Goal: Check status: Check status

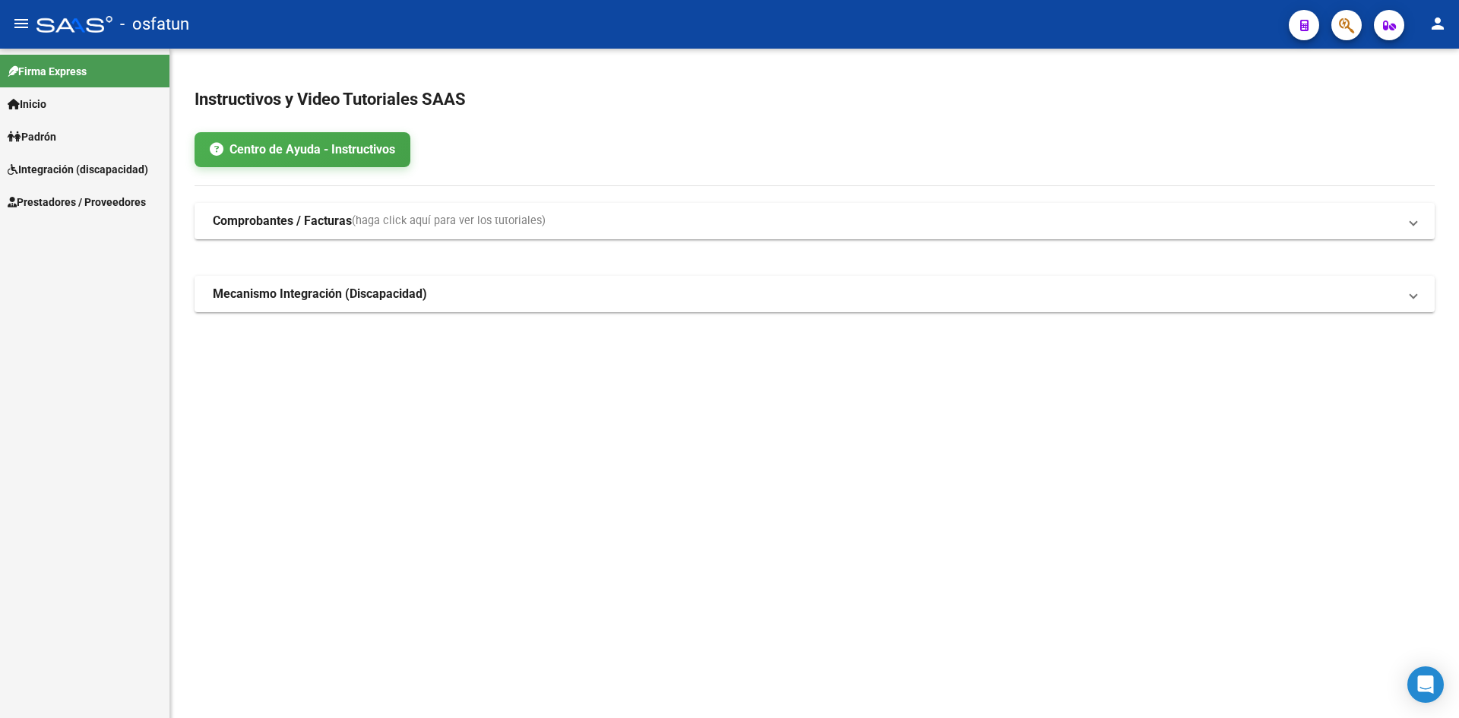
click at [56, 136] on span "Padrón" at bounding box center [32, 136] width 49 height 17
click at [89, 173] on link "Análisis Afiliado" at bounding box center [84, 169] width 169 height 33
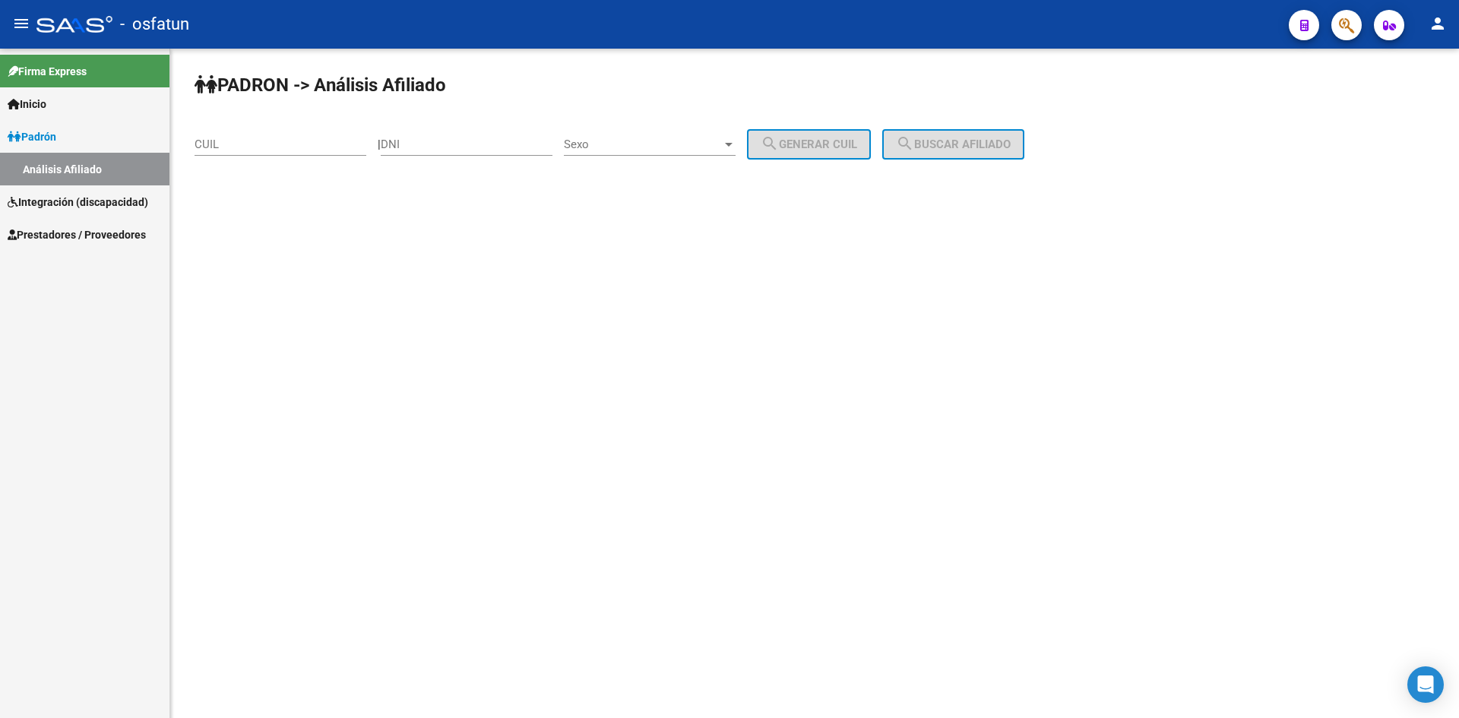
click at [448, 135] on div "DNI" at bounding box center [467, 139] width 172 height 33
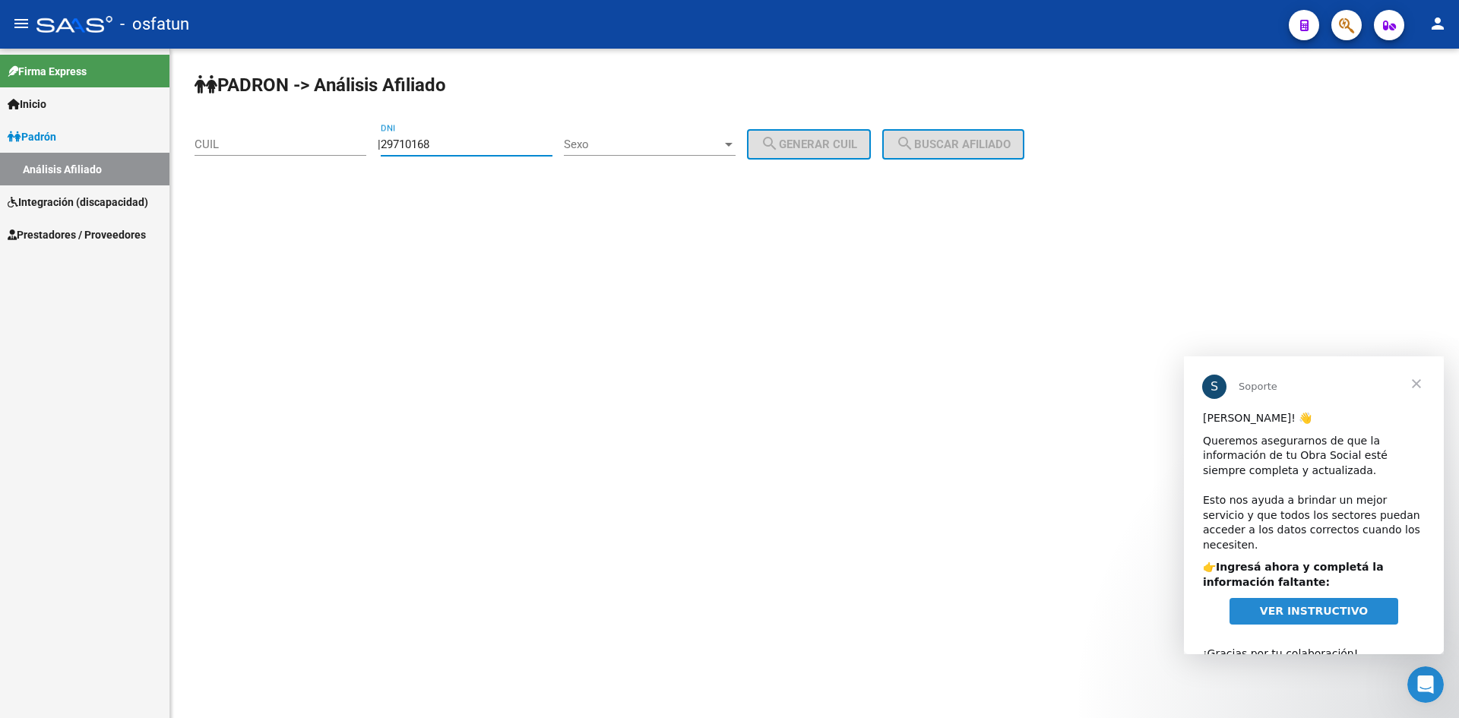
type input "29710168"
click at [632, 138] on span "Sexo" at bounding box center [643, 145] width 158 height 14
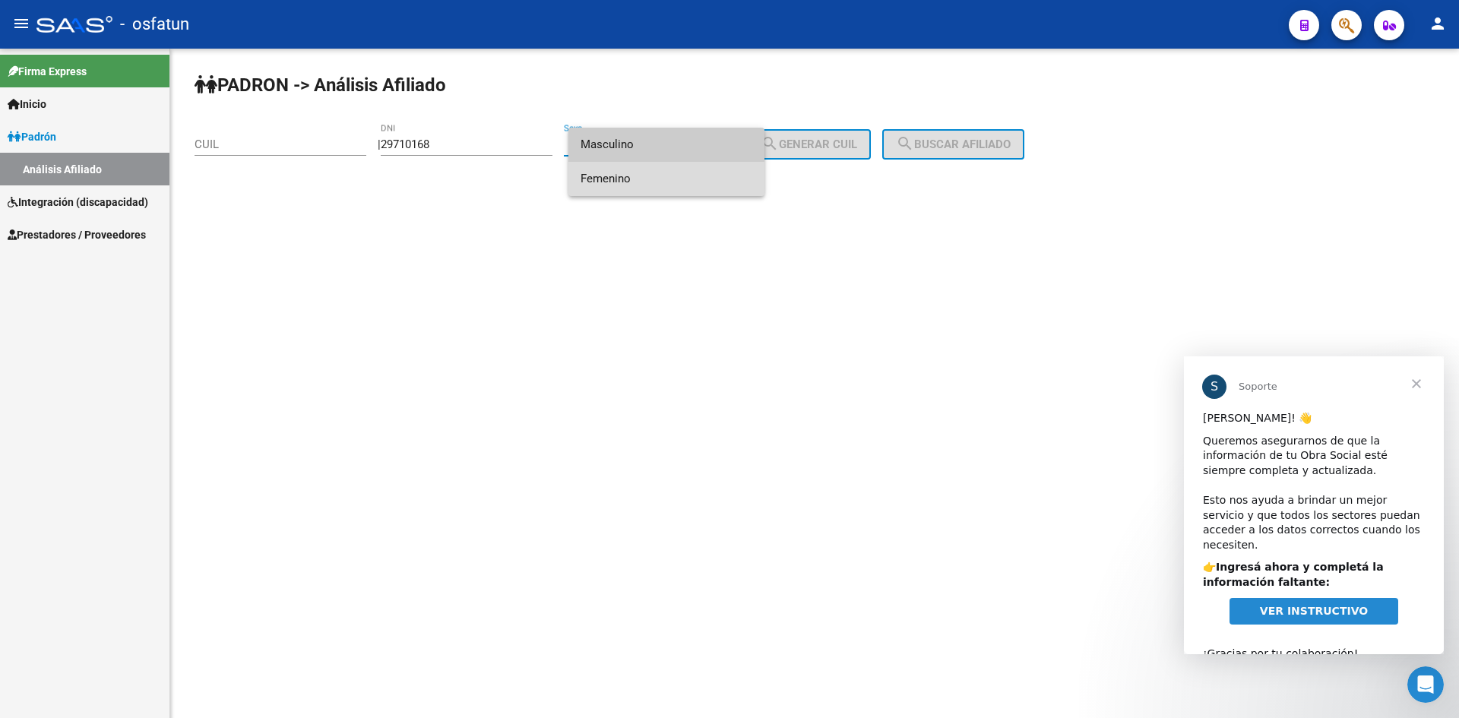
click at [651, 179] on span "Femenino" at bounding box center [667, 179] width 172 height 34
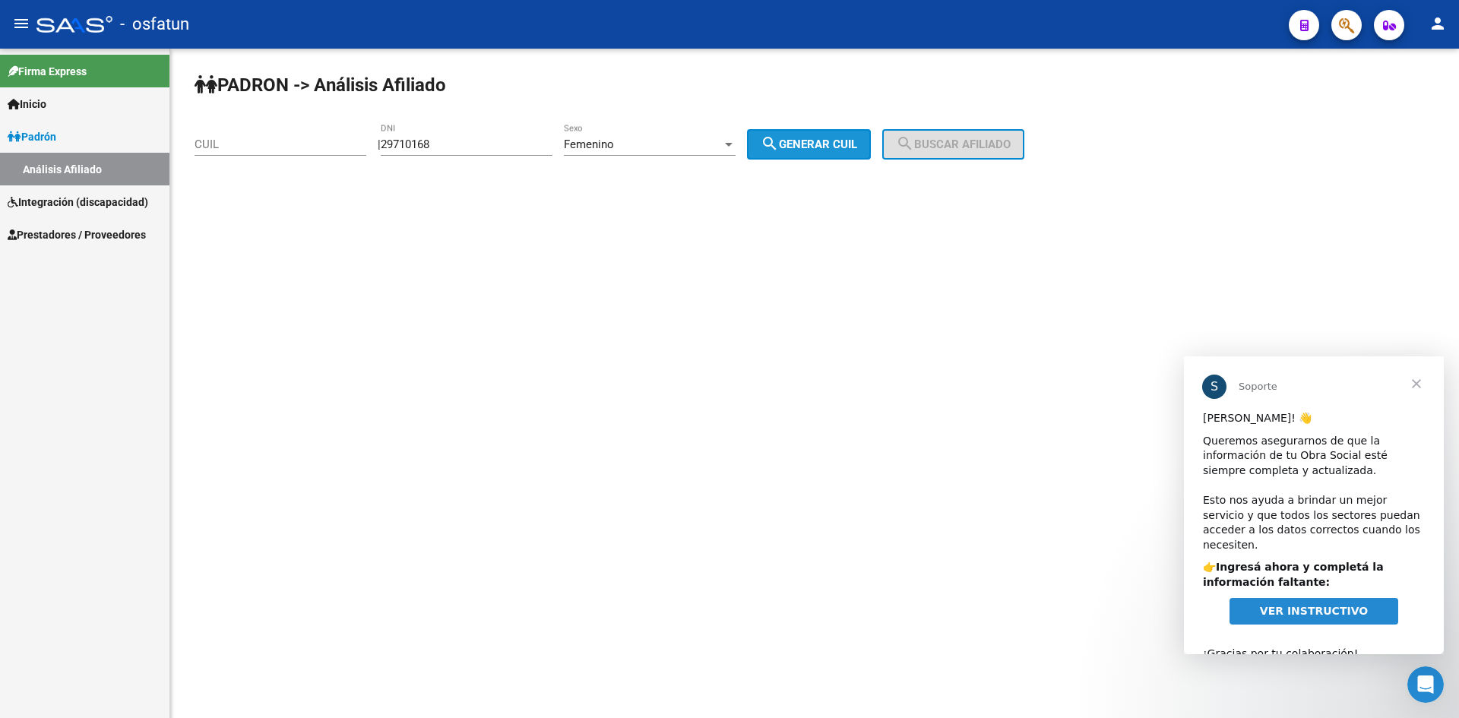
click at [772, 141] on button "search Generar CUIL" at bounding box center [809, 144] width 124 height 30
type input "23-29710168-4"
click at [1024, 143] on button "search Buscar afiliado" at bounding box center [953, 144] width 142 height 30
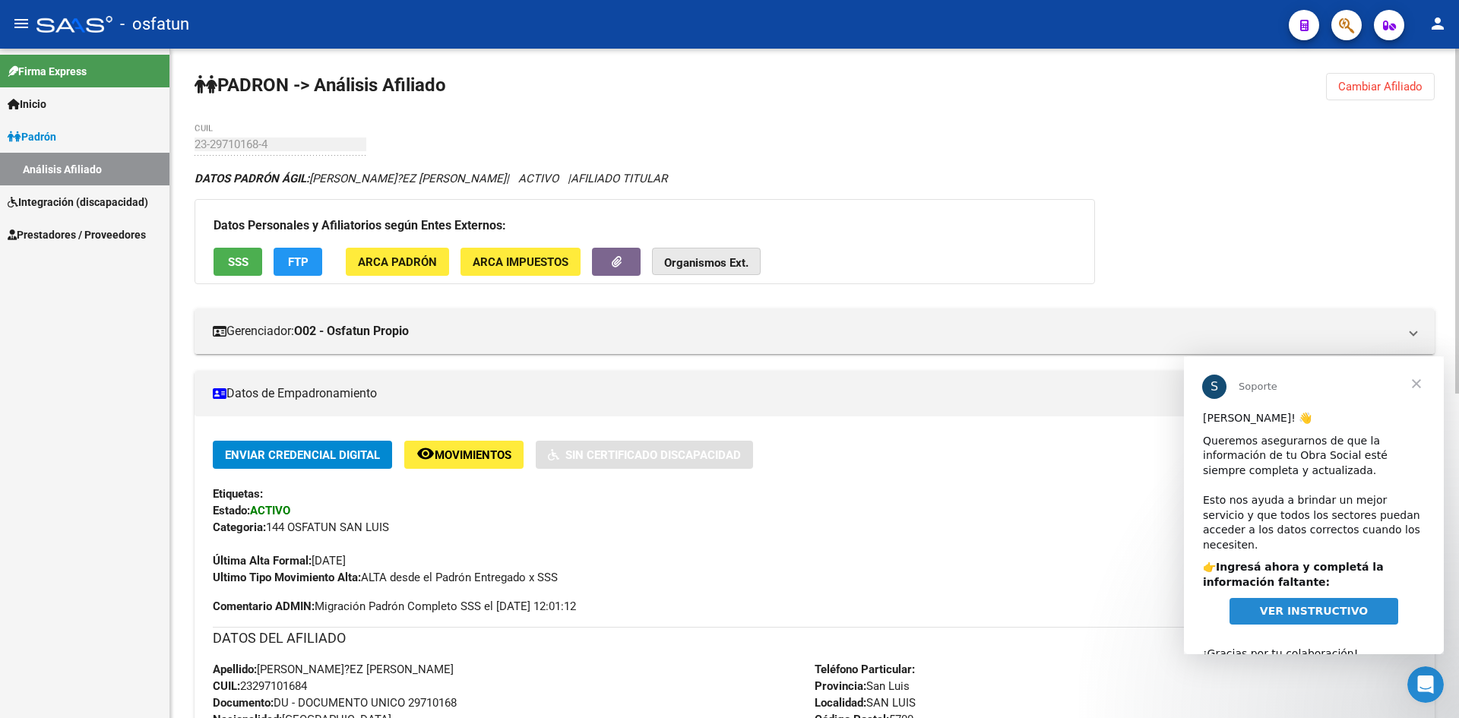
click at [695, 265] on strong "Organismos Ext." at bounding box center [706, 263] width 84 height 14
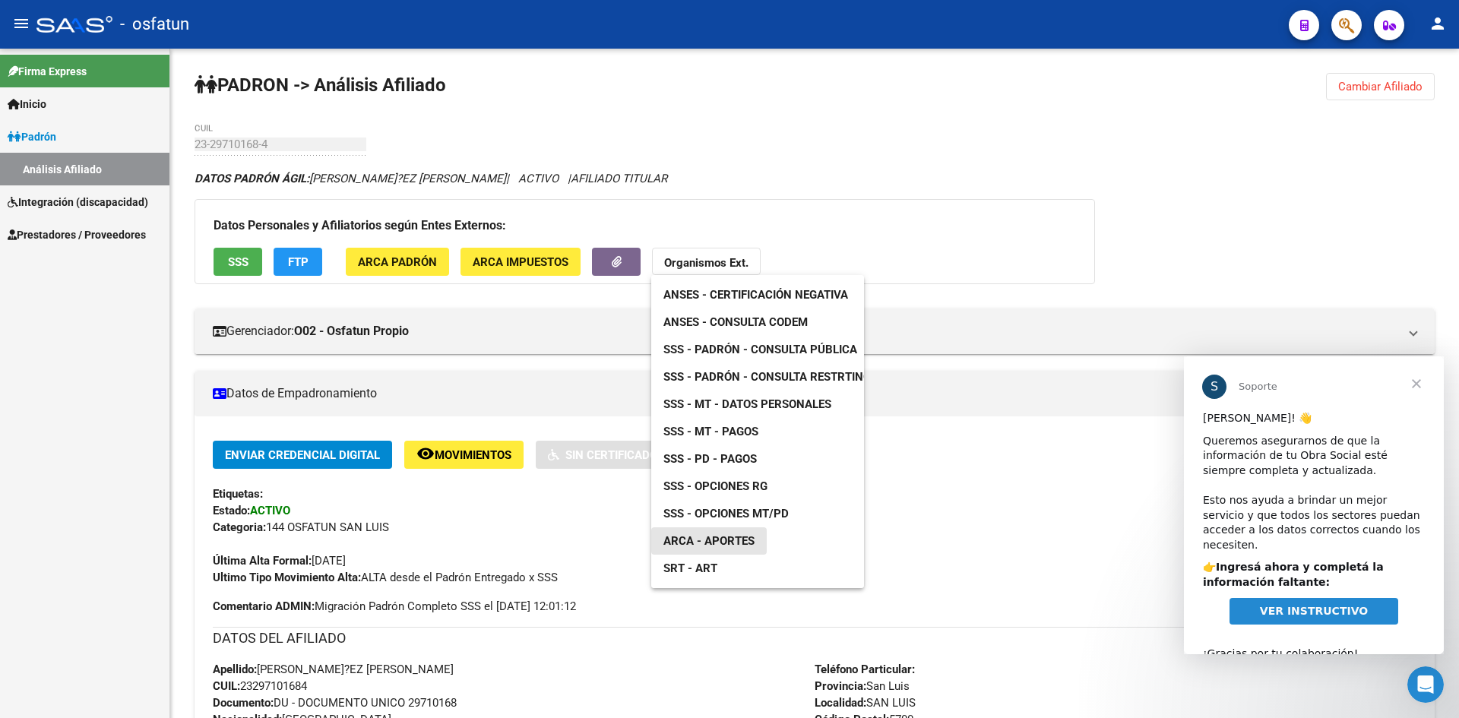
click at [727, 543] on span "ARCA - Aportes" at bounding box center [708, 541] width 91 height 14
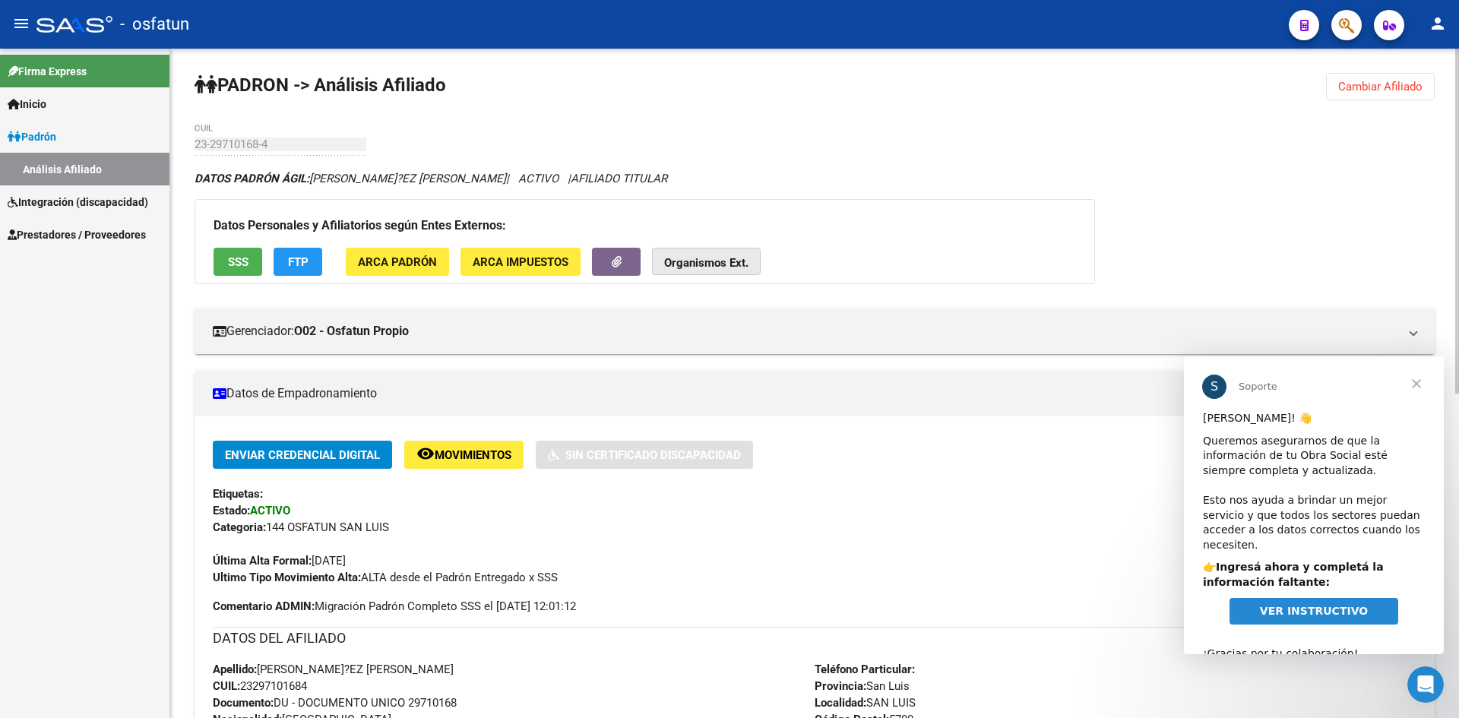
click at [719, 260] on strong "Organismos Ext." at bounding box center [706, 263] width 84 height 14
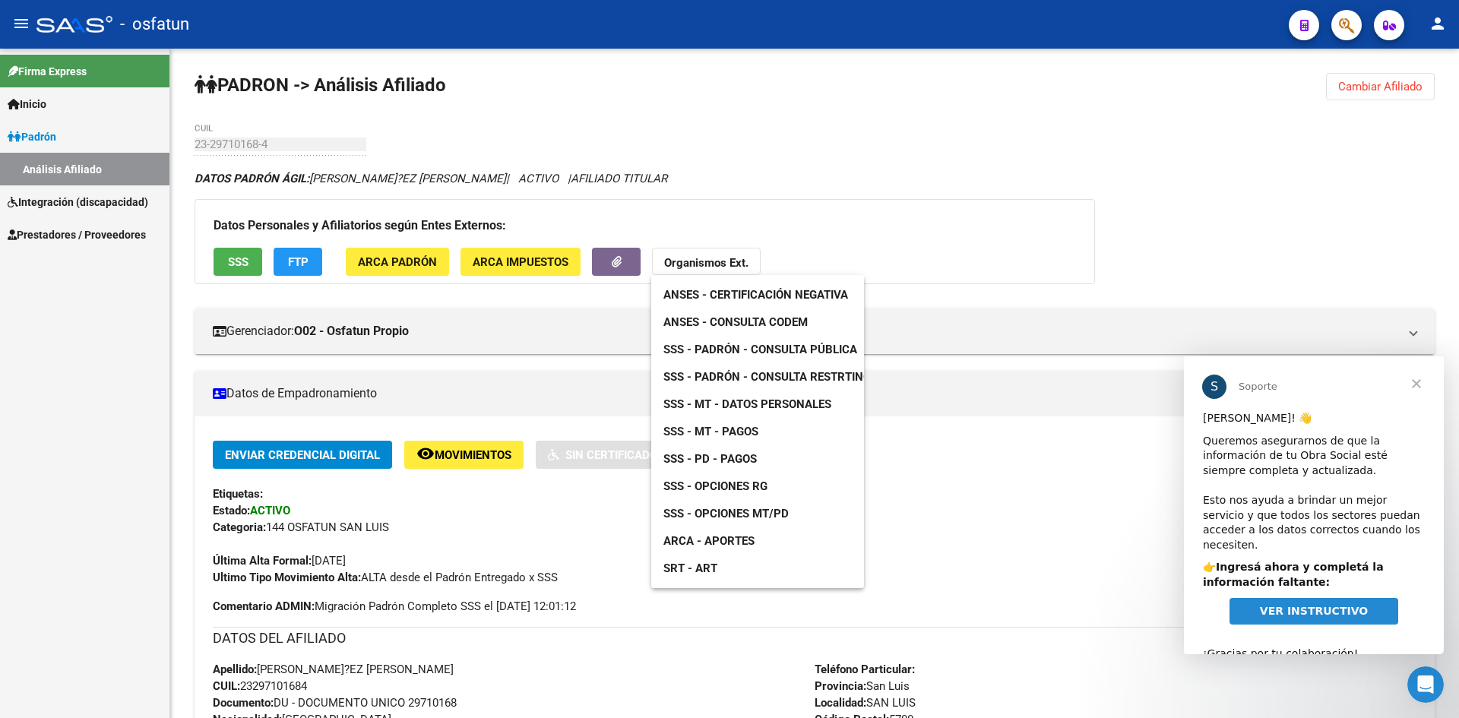
click at [778, 301] on span "ANSES - Certificación Negativa" at bounding box center [755, 295] width 185 height 14
